Goal: Task Accomplishment & Management: Complete application form

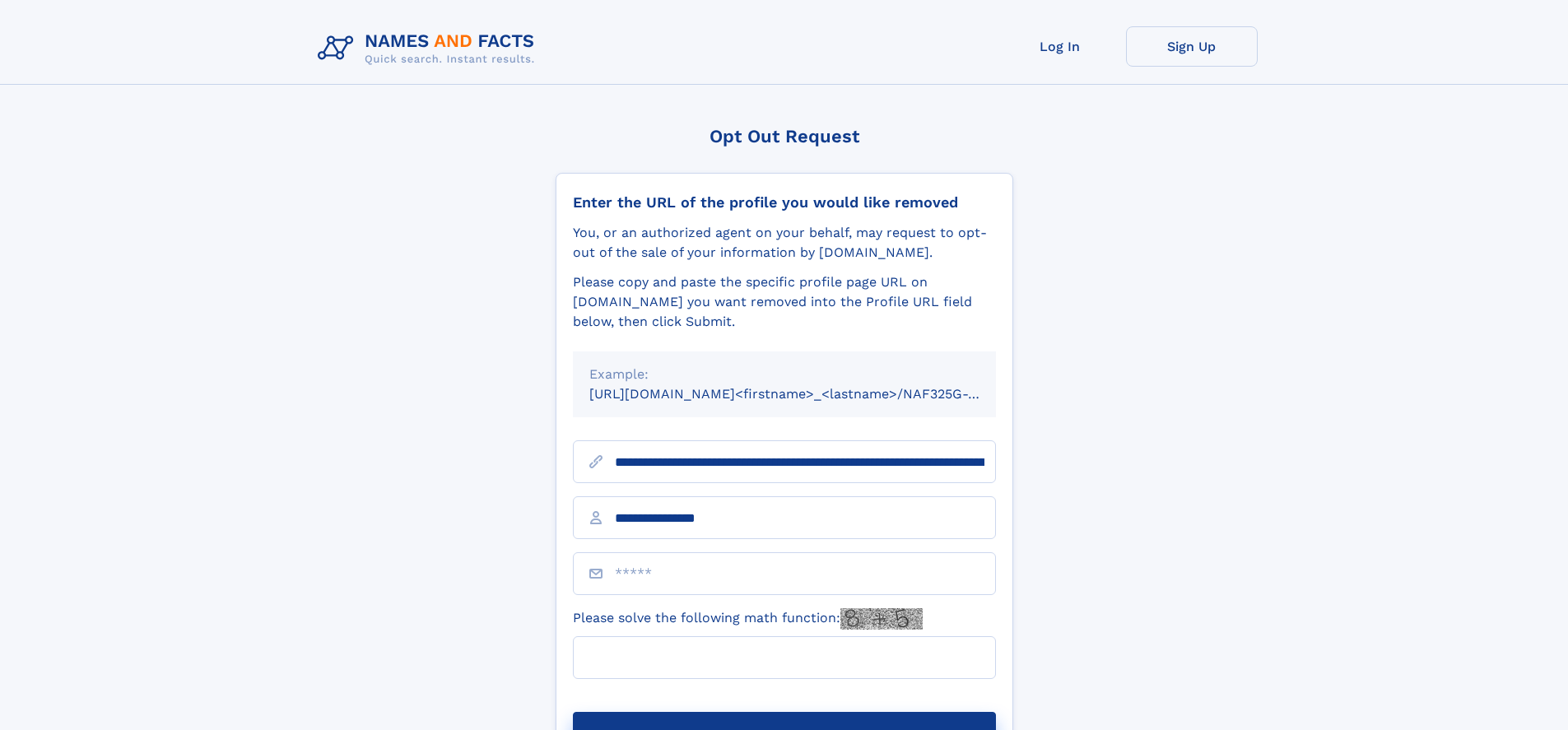
type input "**********"
type input "**"
click at [784, 712] on button "Submit Opt Out Request" at bounding box center [784, 738] width 423 height 52
